Goal: Find specific page/section: Find specific page/section

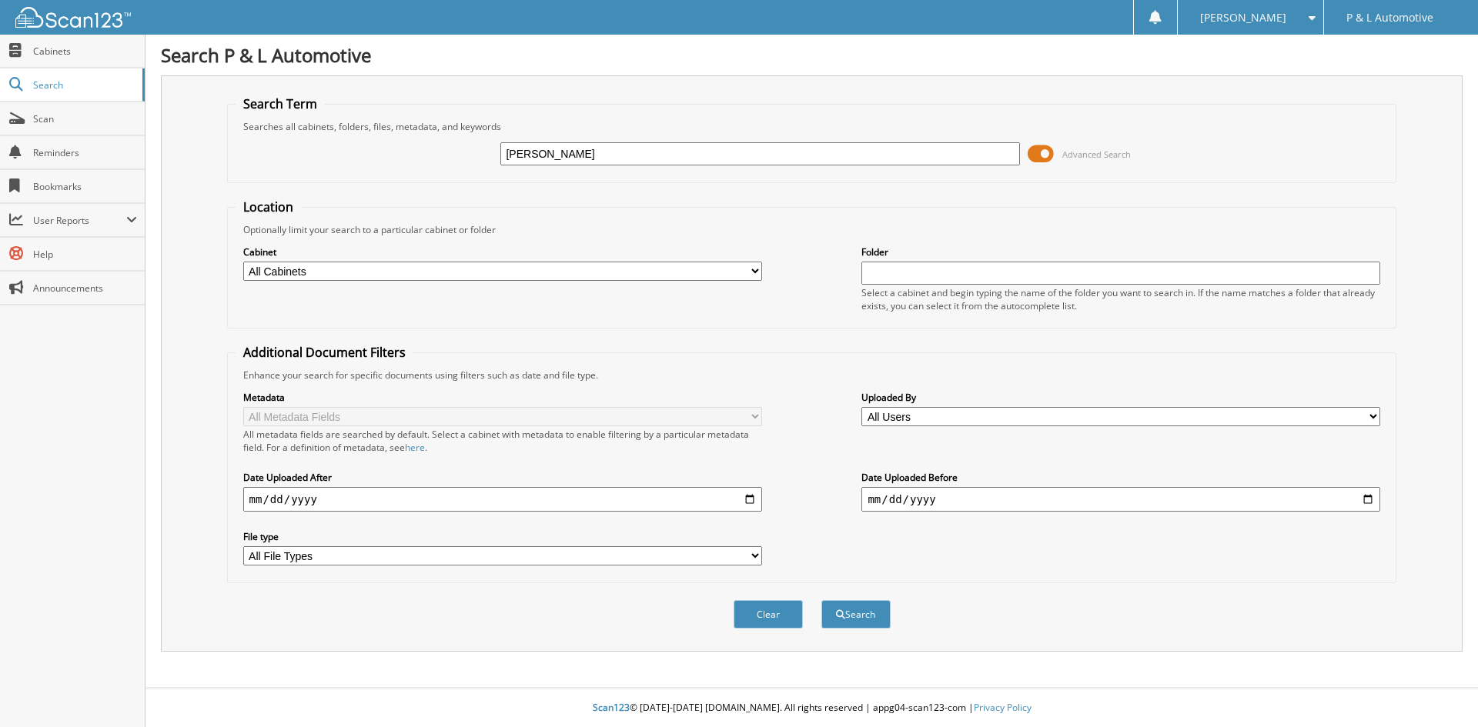
type input "[PERSON_NAME]"
click at [821, 600] on button "Search" at bounding box center [855, 614] width 69 height 28
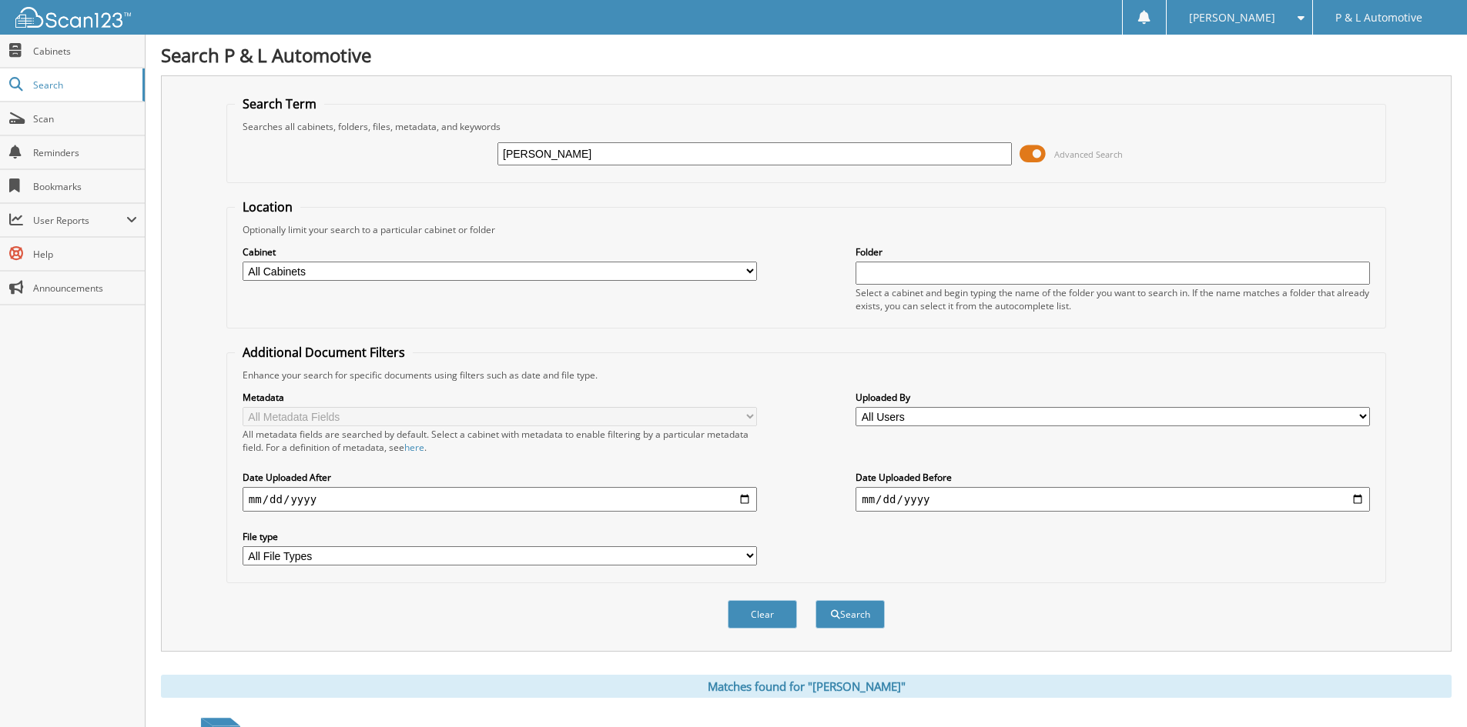
click at [534, 157] on input "[PERSON_NAME]" at bounding box center [754, 153] width 514 height 23
type input "[PERSON_NAME]"
click at [815, 600] on button "Search" at bounding box center [849, 614] width 69 height 28
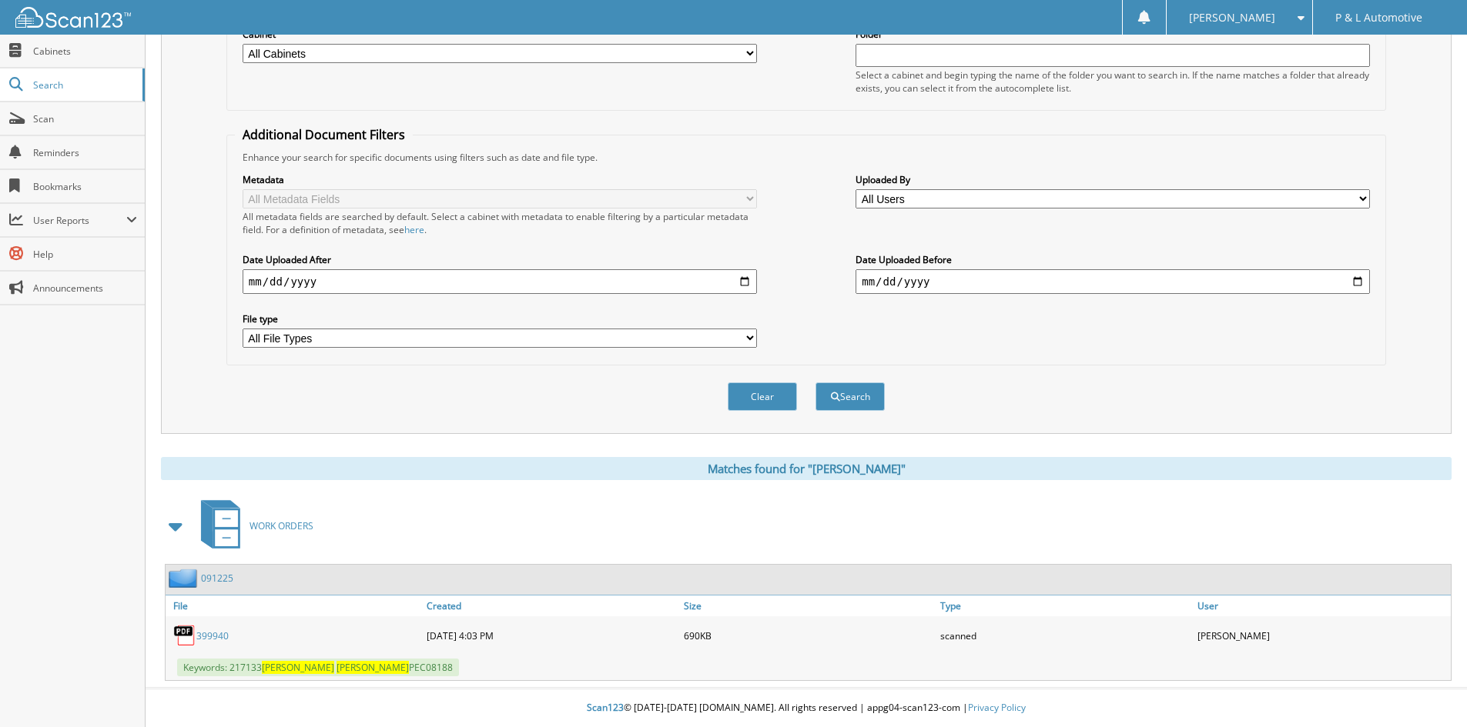
click at [216, 635] on link "399940" at bounding box center [212, 636] width 32 height 13
